Goal: Task Accomplishment & Management: Complete application form

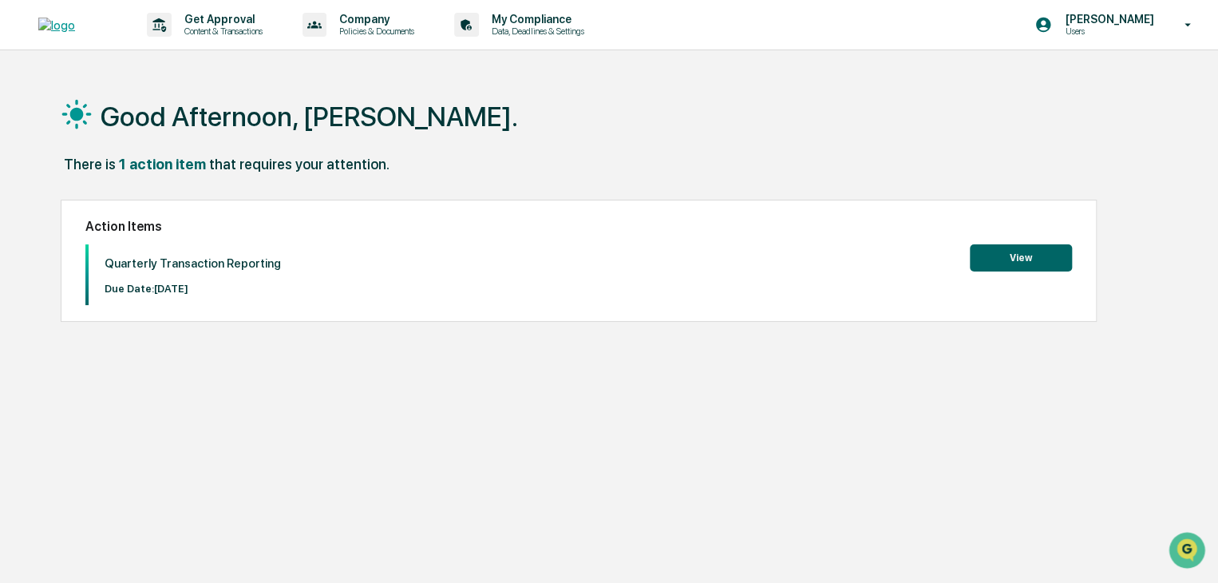
click at [993, 267] on button "View" at bounding box center [1021, 257] width 102 height 27
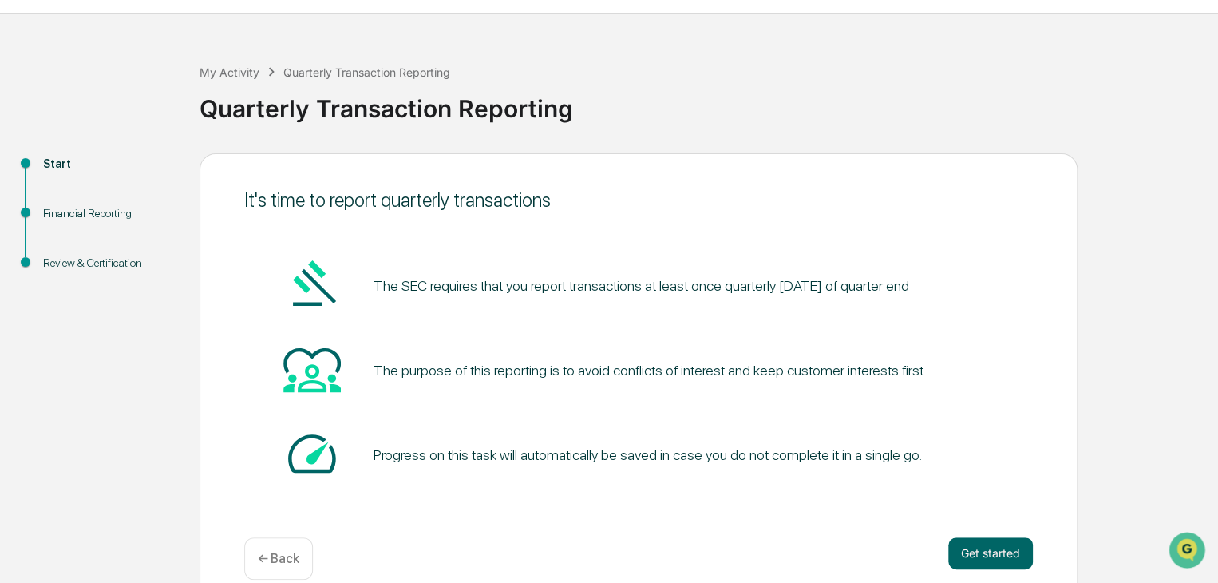
scroll to position [60, 0]
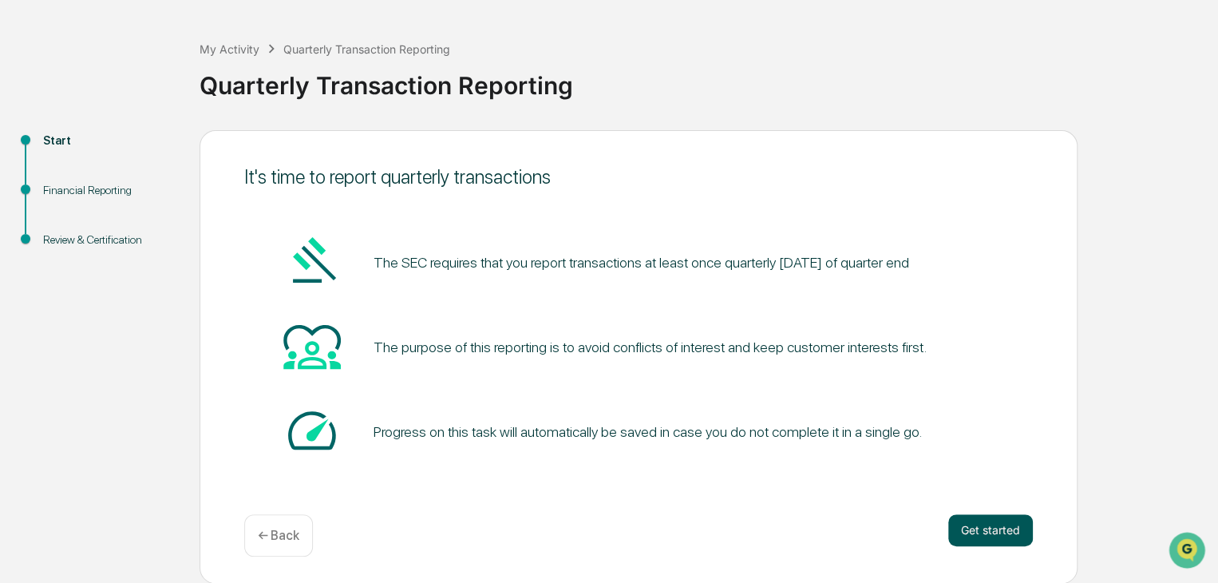
click at [995, 526] on button "Get started" at bounding box center [990, 530] width 85 height 32
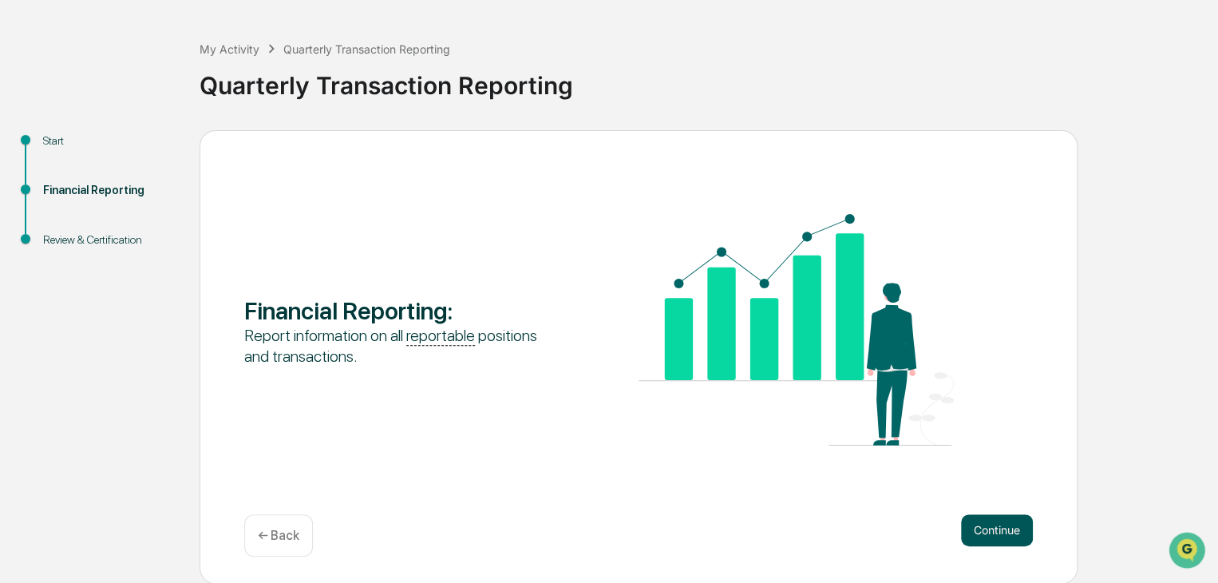
click at [1007, 528] on button "Continue" at bounding box center [997, 530] width 72 height 32
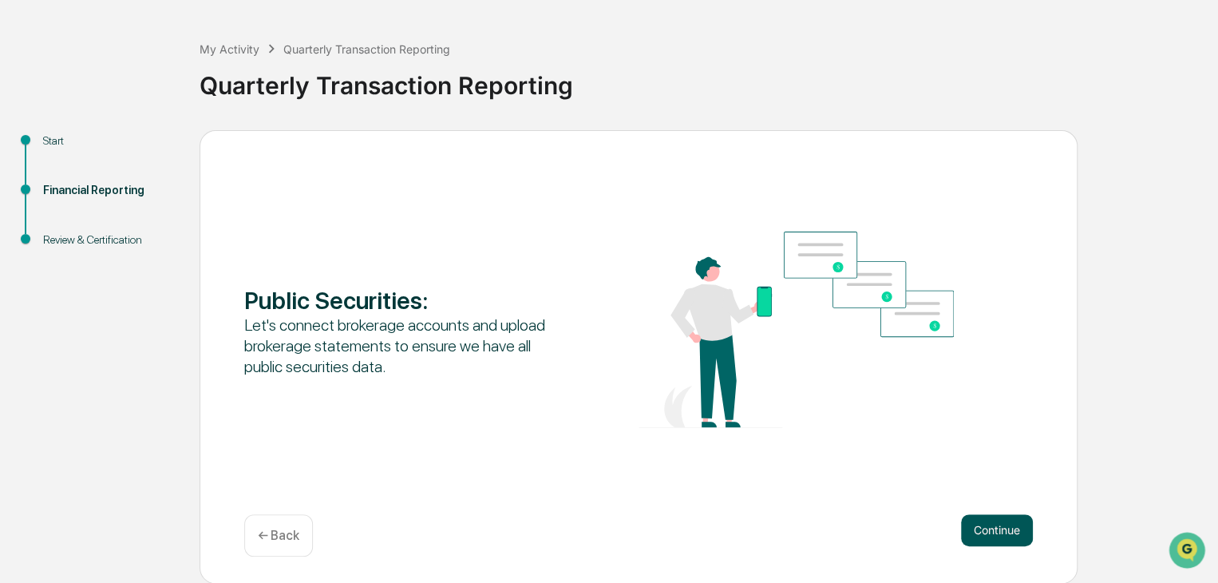
click at [990, 529] on button "Continue" at bounding box center [997, 530] width 72 height 32
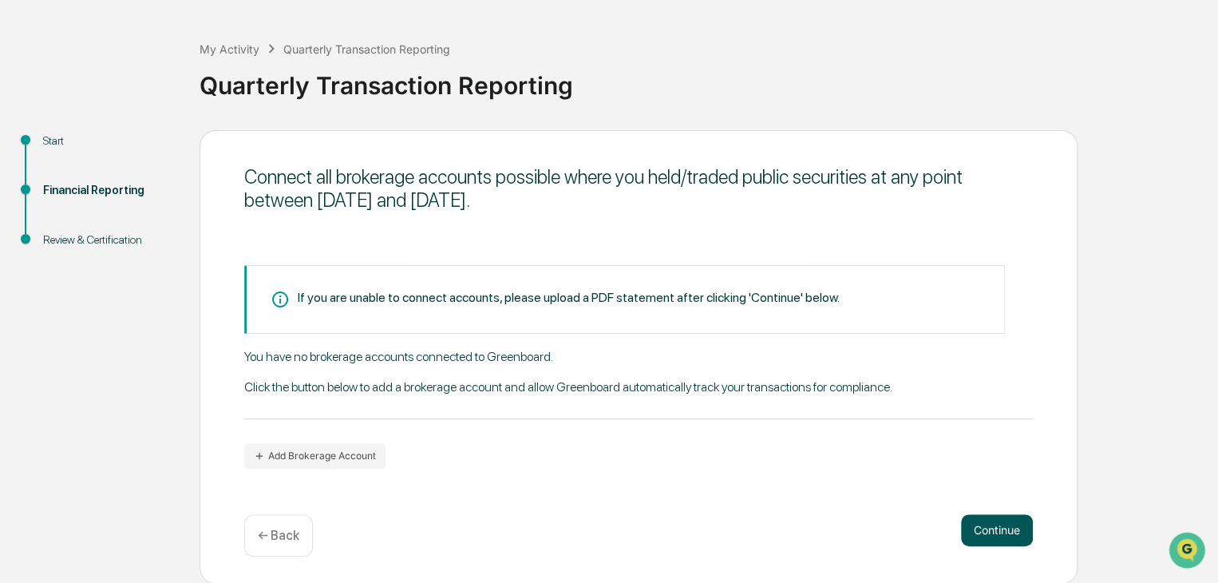
click at [997, 538] on button "Continue" at bounding box center [997, 530] width 72 height 32
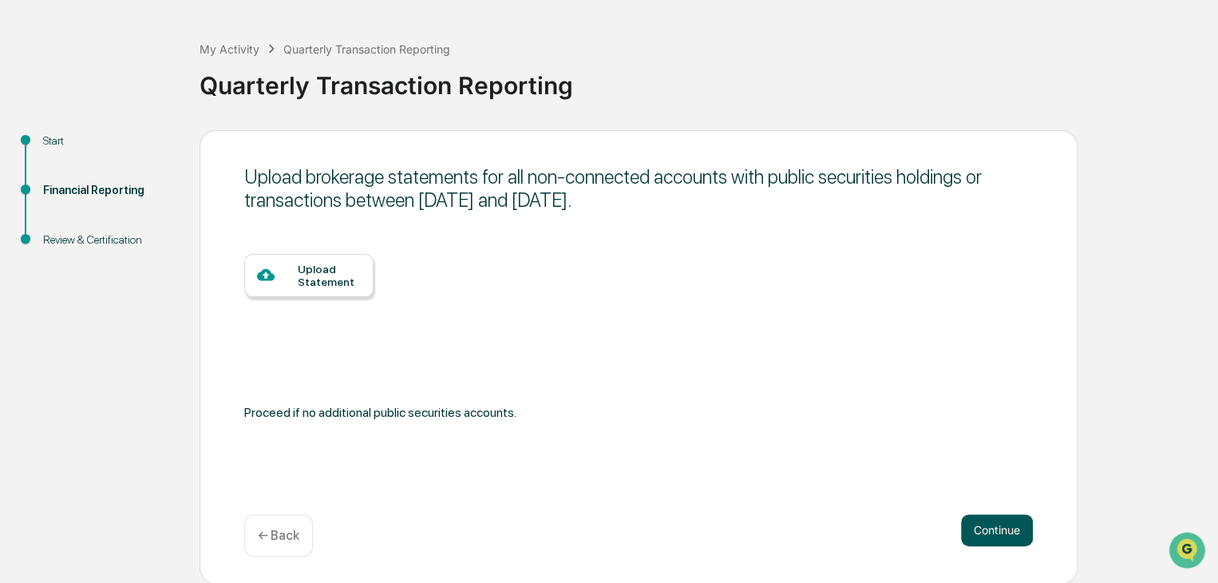
click at [986, 528] on button "Continue" at bounding box center [997, 530] width 72 height 32
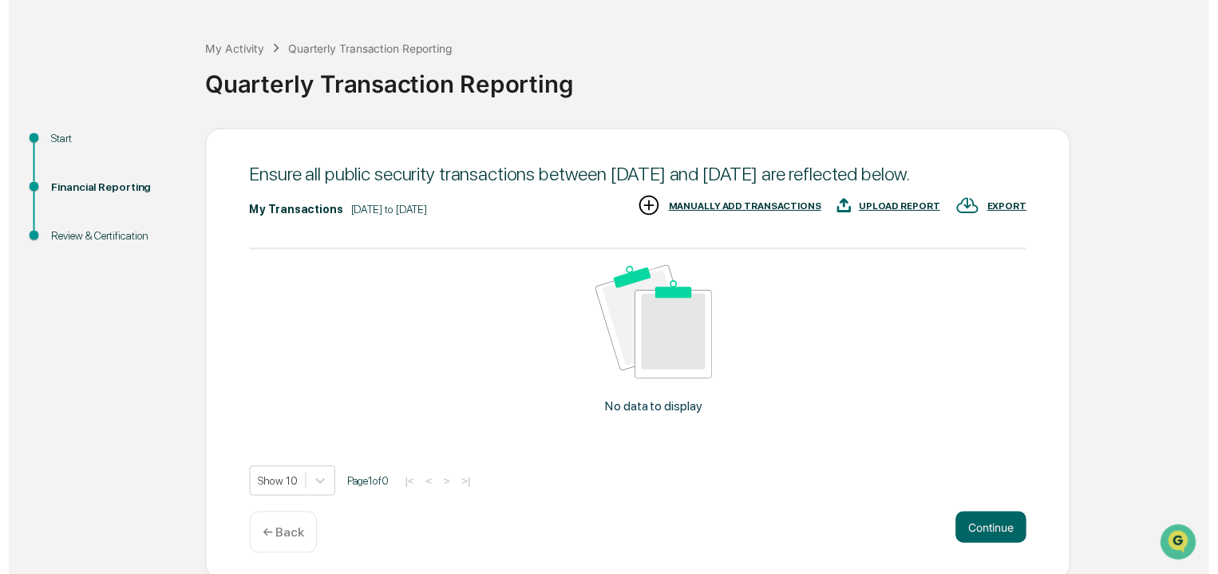
scroll to position [88, 0]
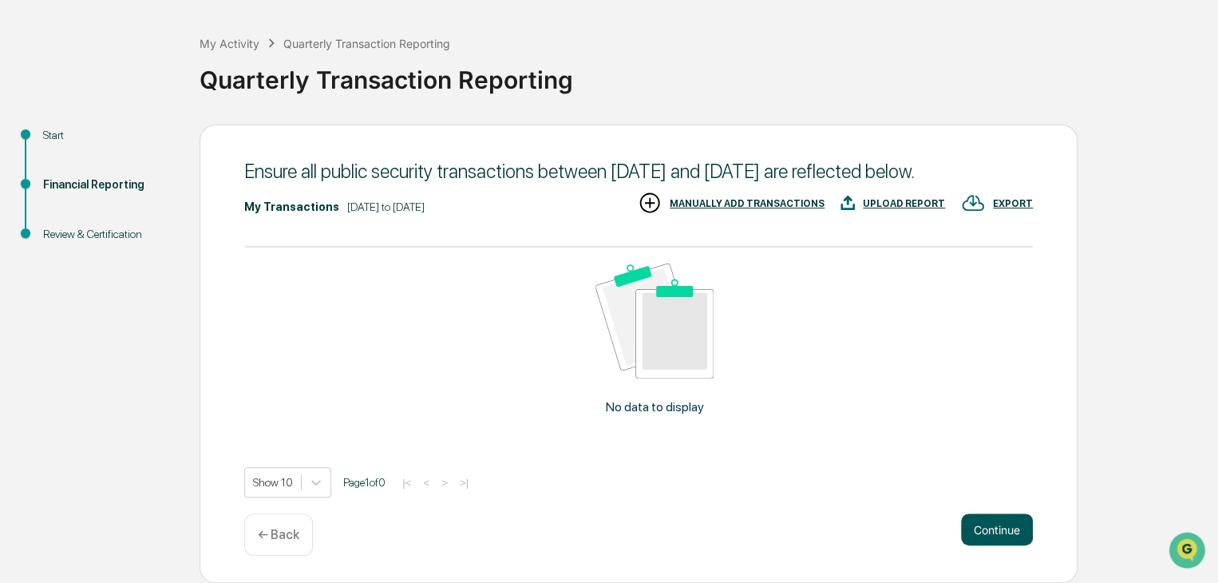
click at [996, 531] on button "Continue" at bounding box center [997, 529] width 72 height 32
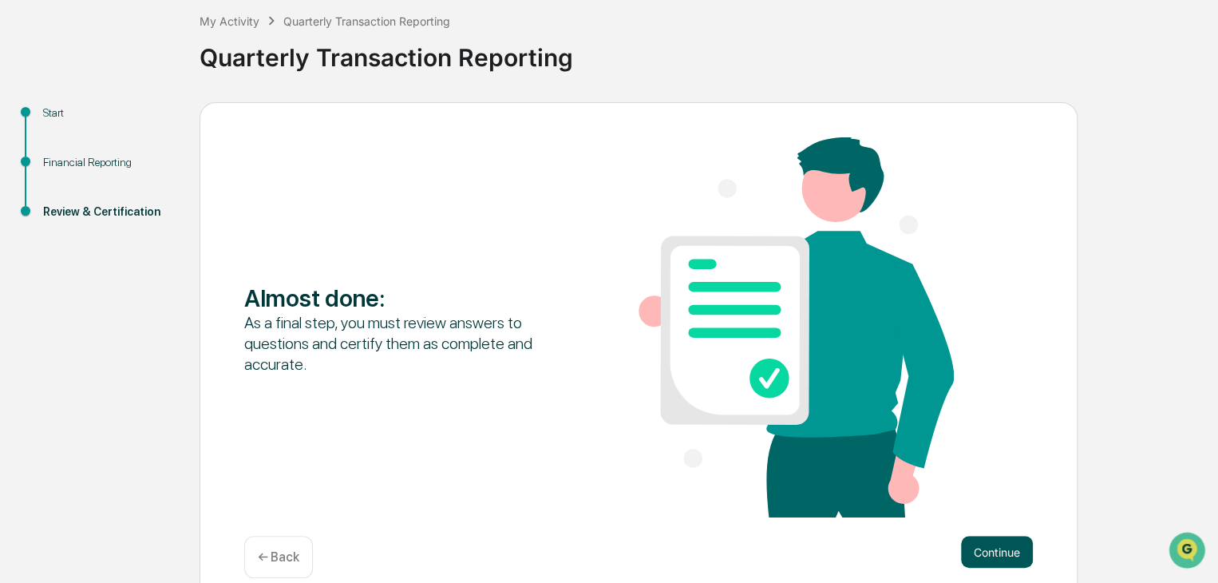
click at [987, 556] on button "Continue" at bounding box center [997, 552] width 72 height 32
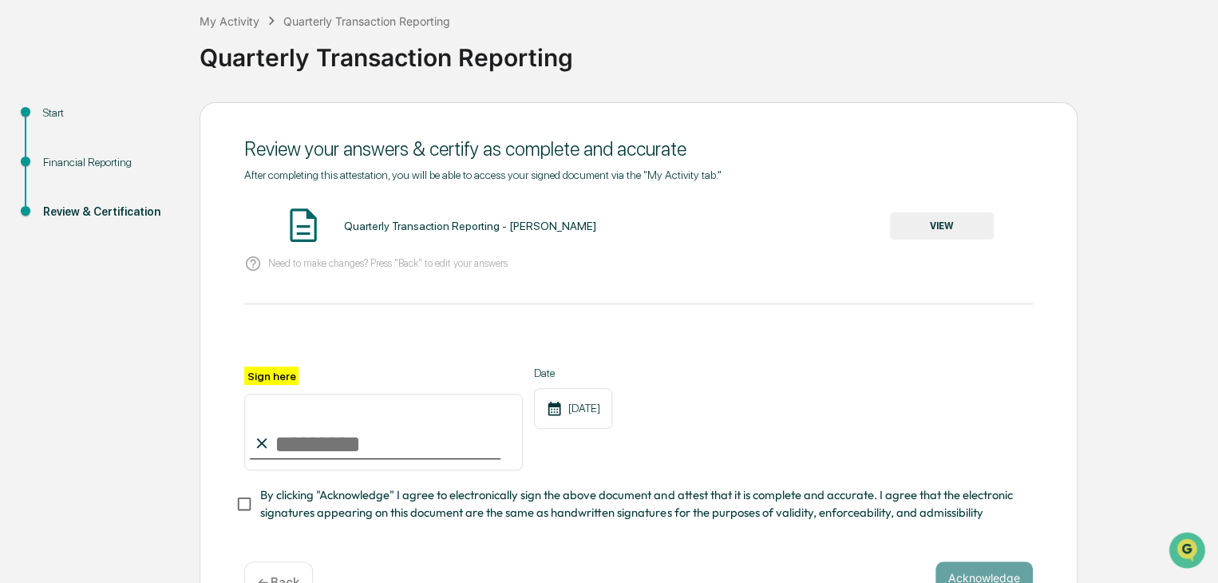
click at [909, 218] on button "VIEW" at bounding box center [942, 225] width 104 height 27
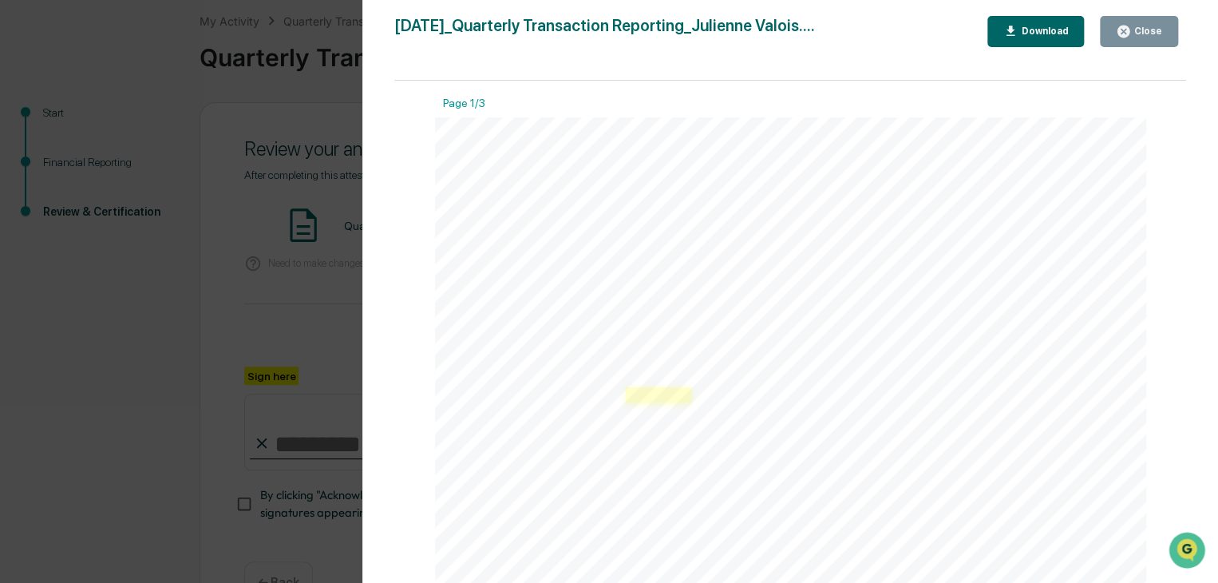
scroll to position [0, 0]
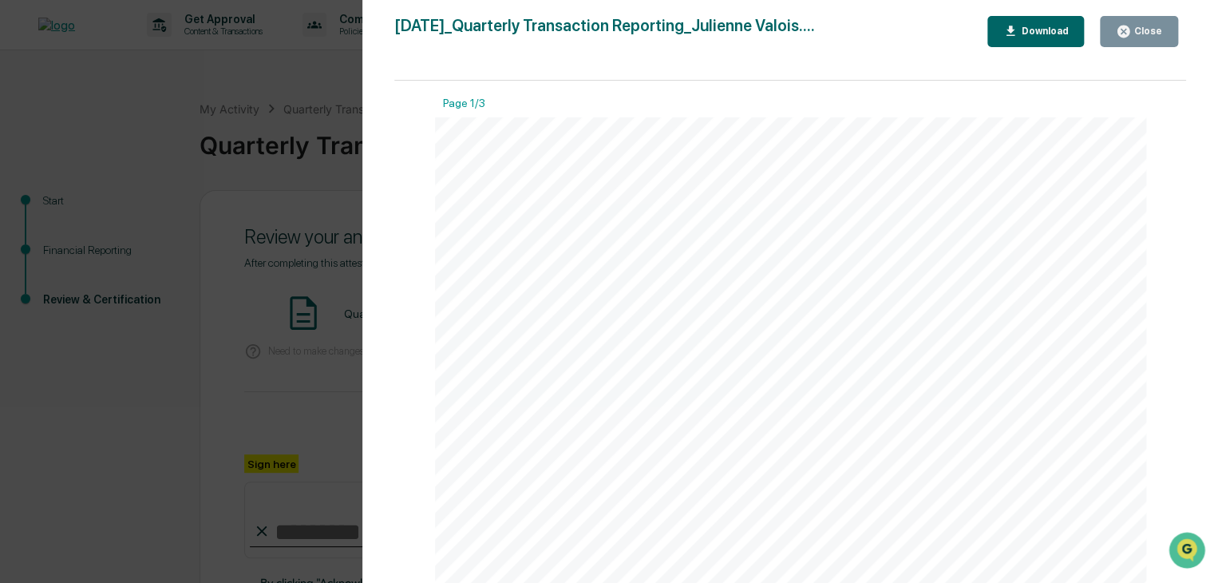
click at [1151, 24] on div "Close" at bounding box center [1139, 31] width 46 height 15
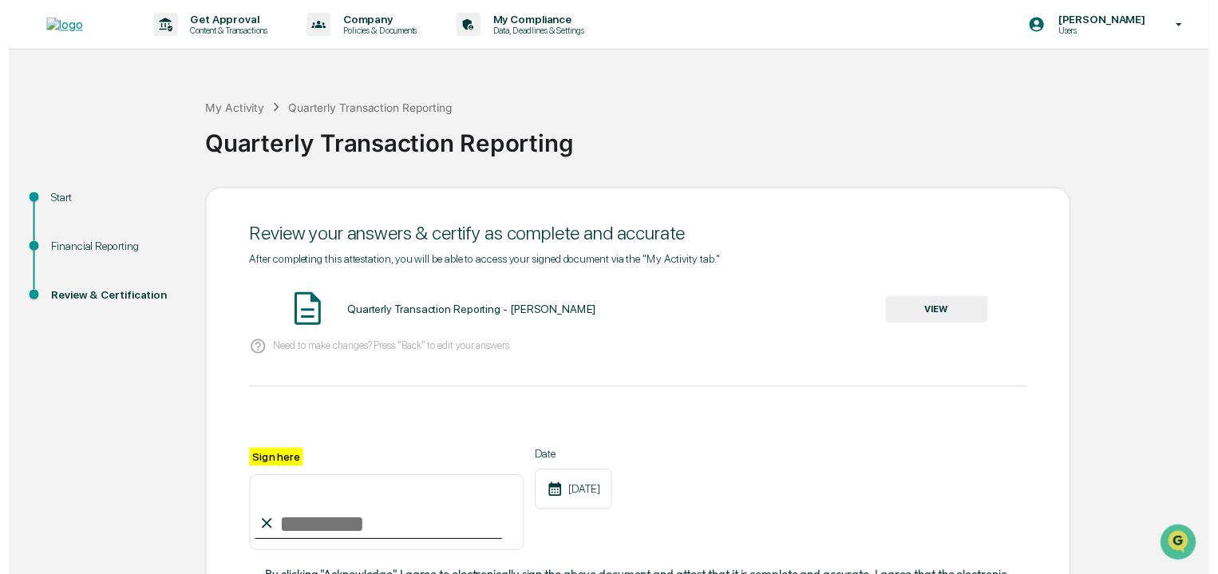
scroll to position [141, 0]
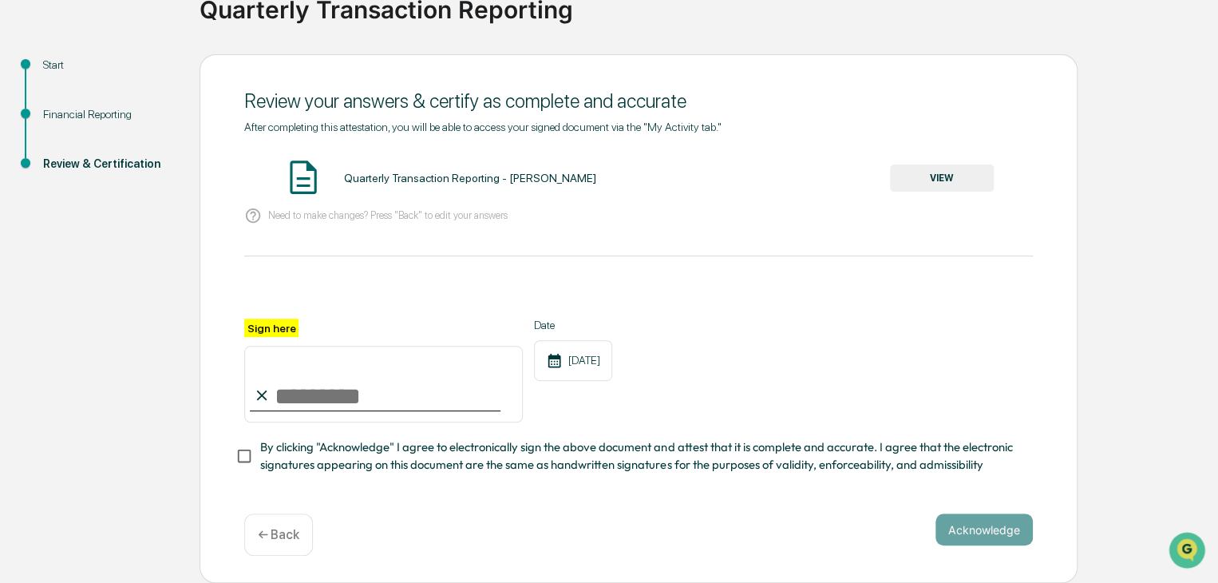
click at [314, 394] on input "Sign here" at bounding box center [383, 384] width 279 height 77
type input "**********"
click at [961, 536] on button "Acknowledge" at bounding box center [983, 529] width 97 height 32
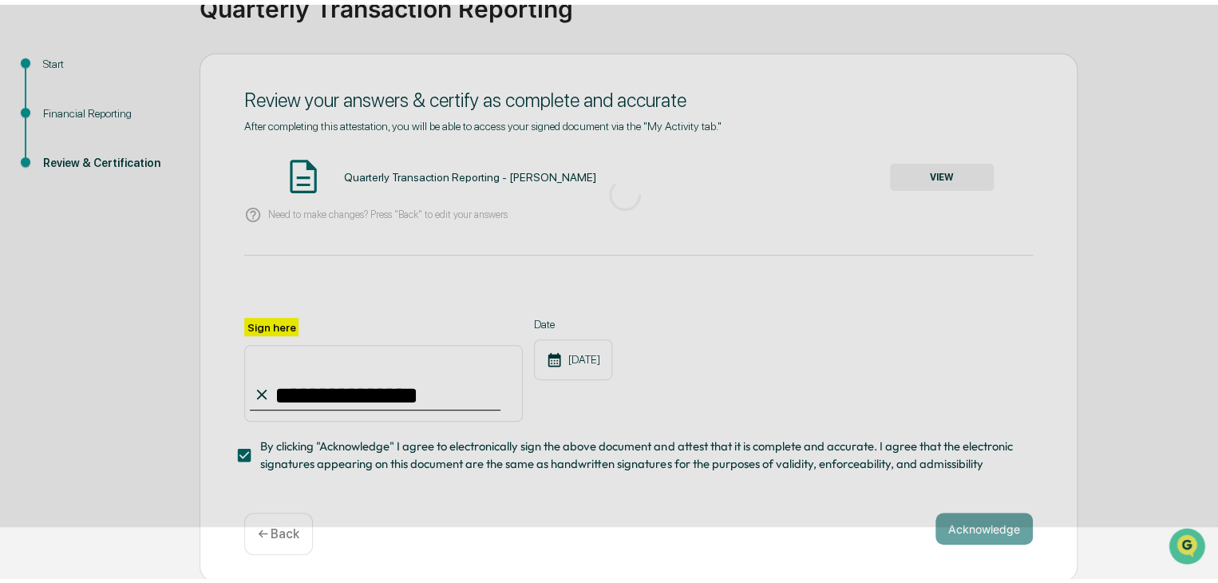
scroll to position [60, 0]
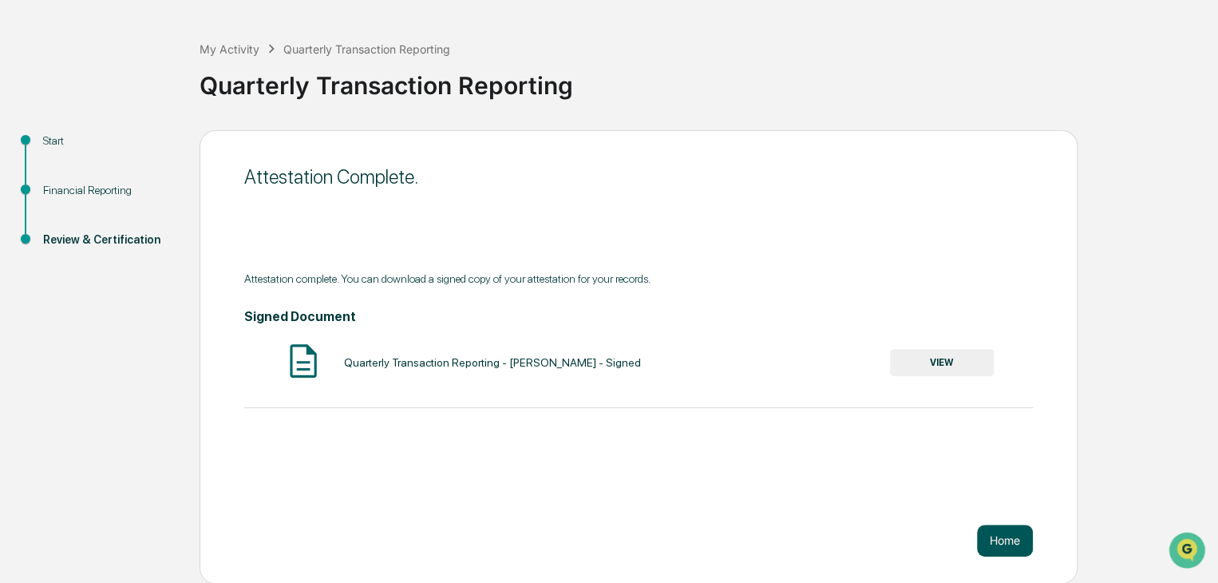
click at [996, 536] on button "Home" at bounding box center [1005, 540] width 56 height 32
